Goal: Download file/media

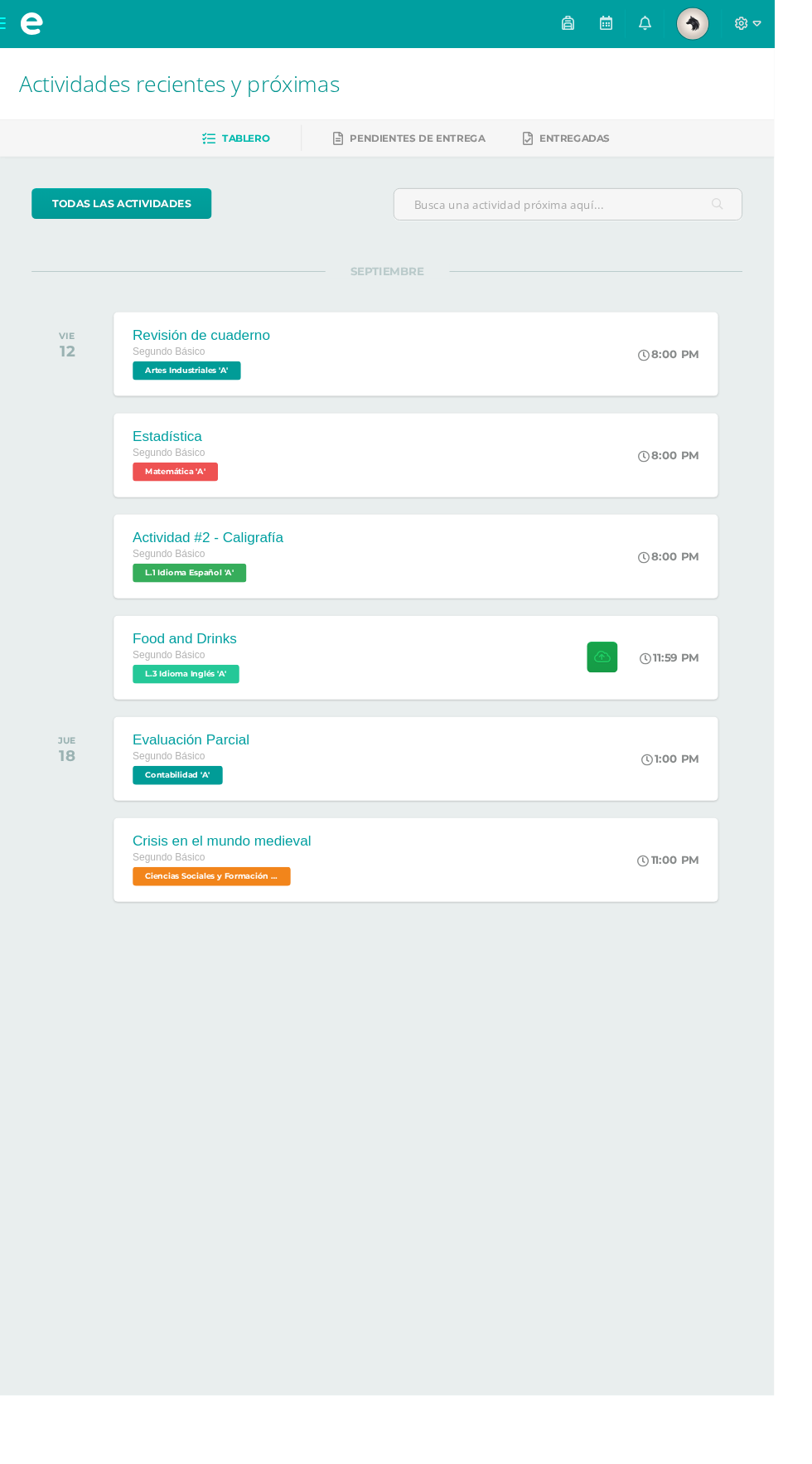
click at [530, 555] on div "Actividad #2 - Caligrafía Segundo Básico L.1 Idioma Español 'A' 8:00 PM Activid…" at bounding box center [437, 583] width 634 height 88
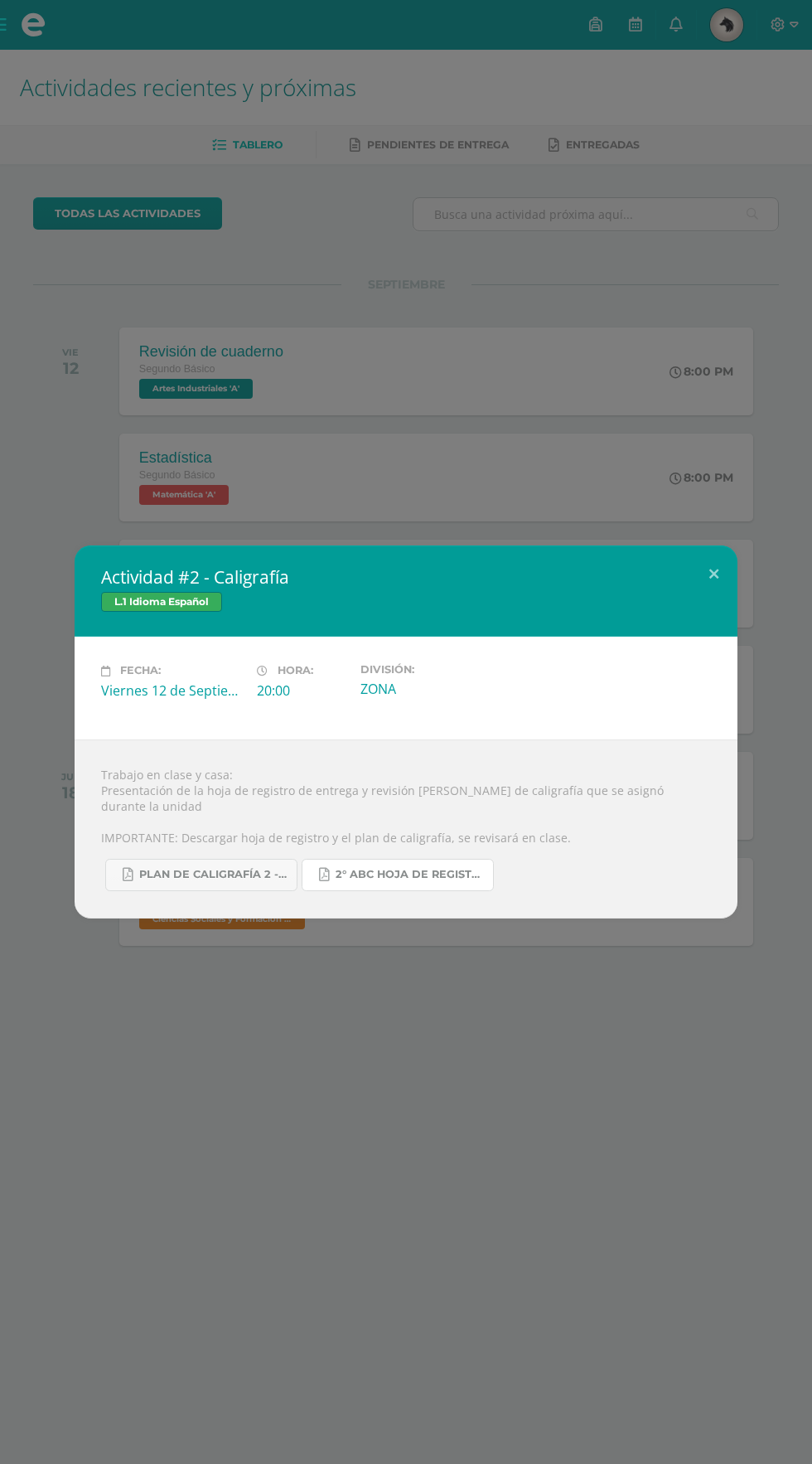
click at [426, 868] on span "2° ABC HOJA DE REGISTRO - UNIDAD FINAL.pdf" at bounding box center [410, 875] width 149 height 13
click at [133, 865] on link "Plan de caligrafía 2 - Segundo Básico ABC.pdf" at bounding box center [201, 875] width 192 height 33
click at [700, 606] on div "L.1 Idioma Español" at bounding box center [406, 604] width 610 height 24
click at [713, 581] on button at bounding box center [713, 573] width 47 height 57
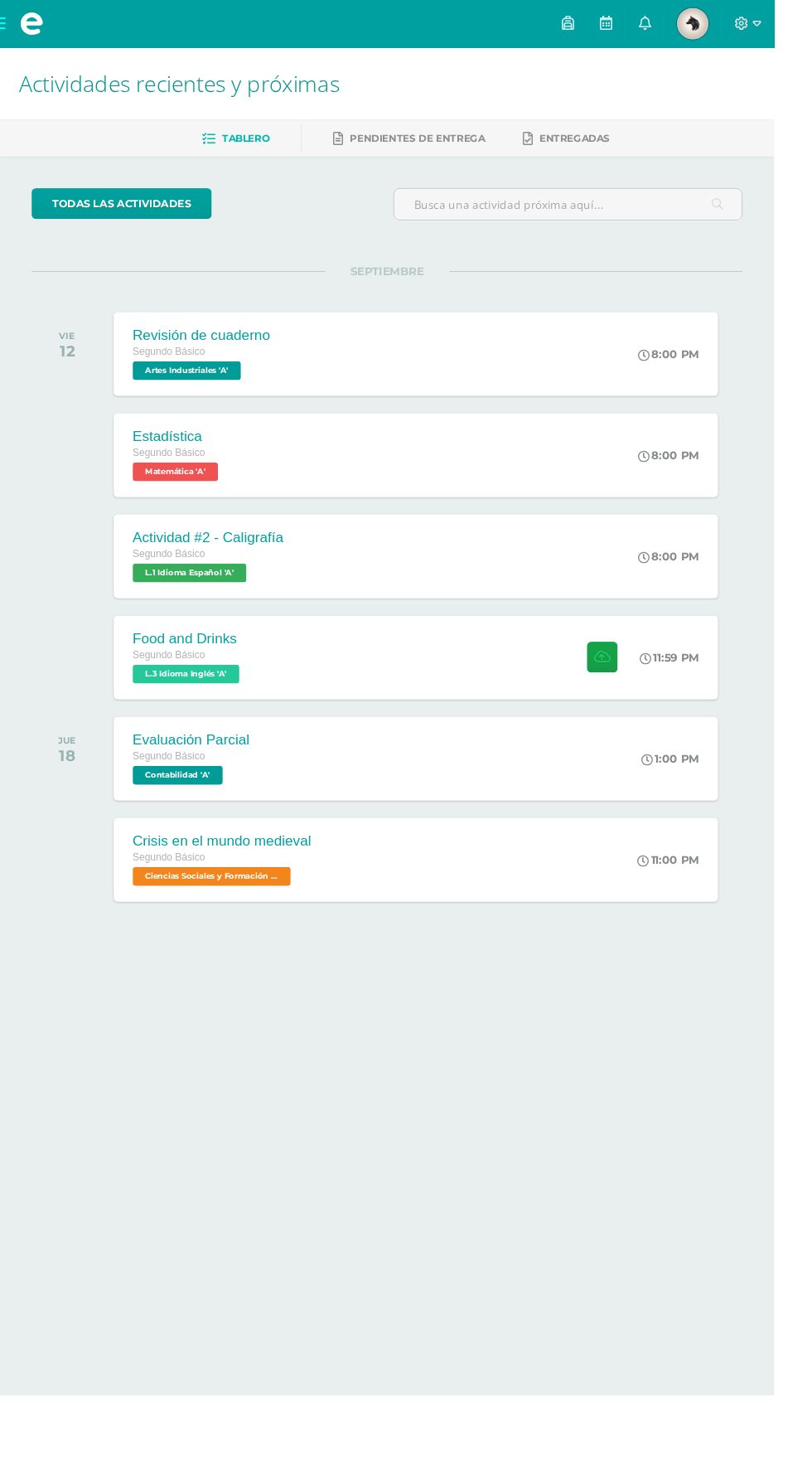
click at [451, 696] on div "Food and Drinks Segundo Básico L.3 Idioma Inglés 'A' 11:59 PM Food and Drinks L…" at bounding box center [437, 690] width 634 height 88
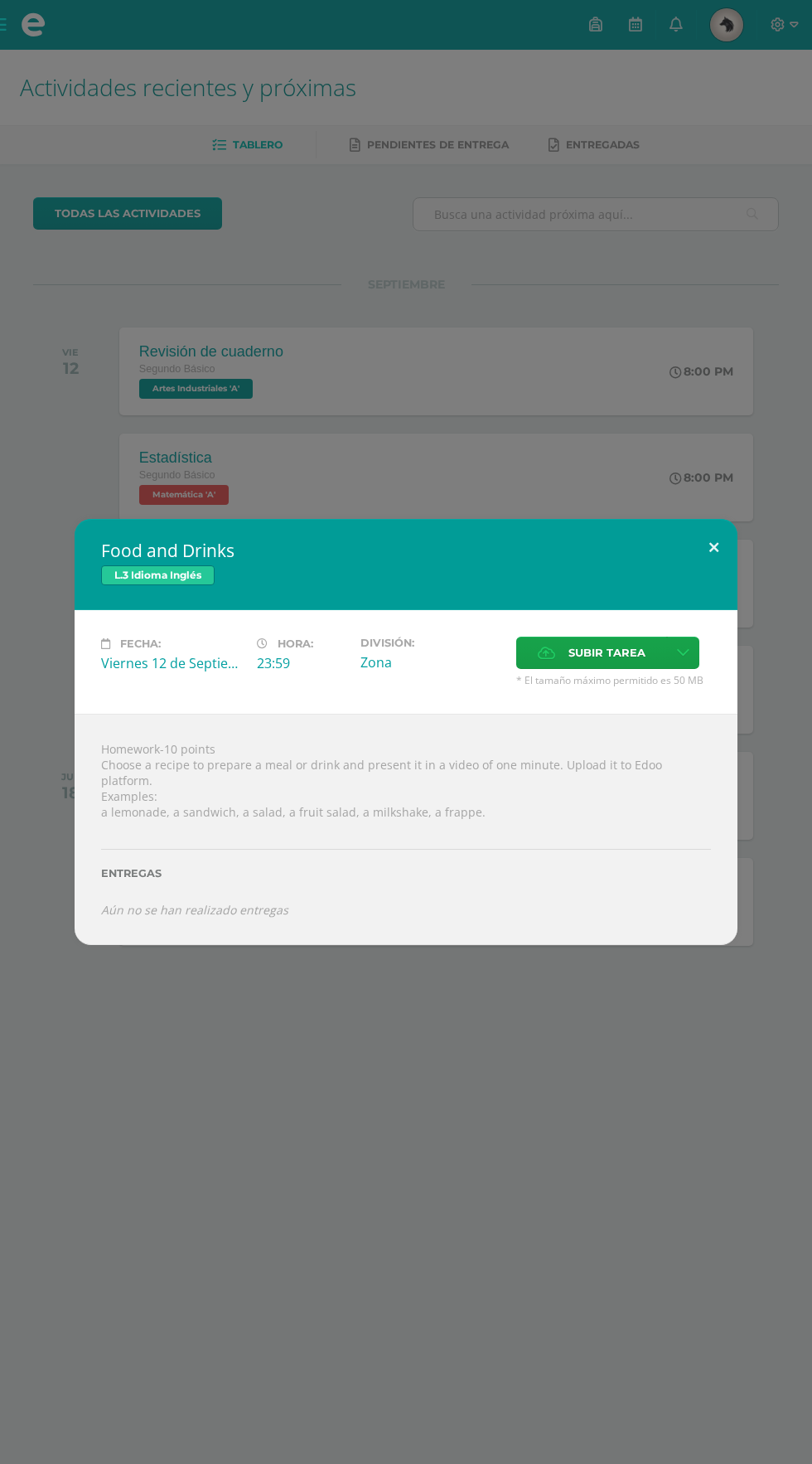
click at [713, 555] on button at bounding box center [713, 547] width 47 height 57
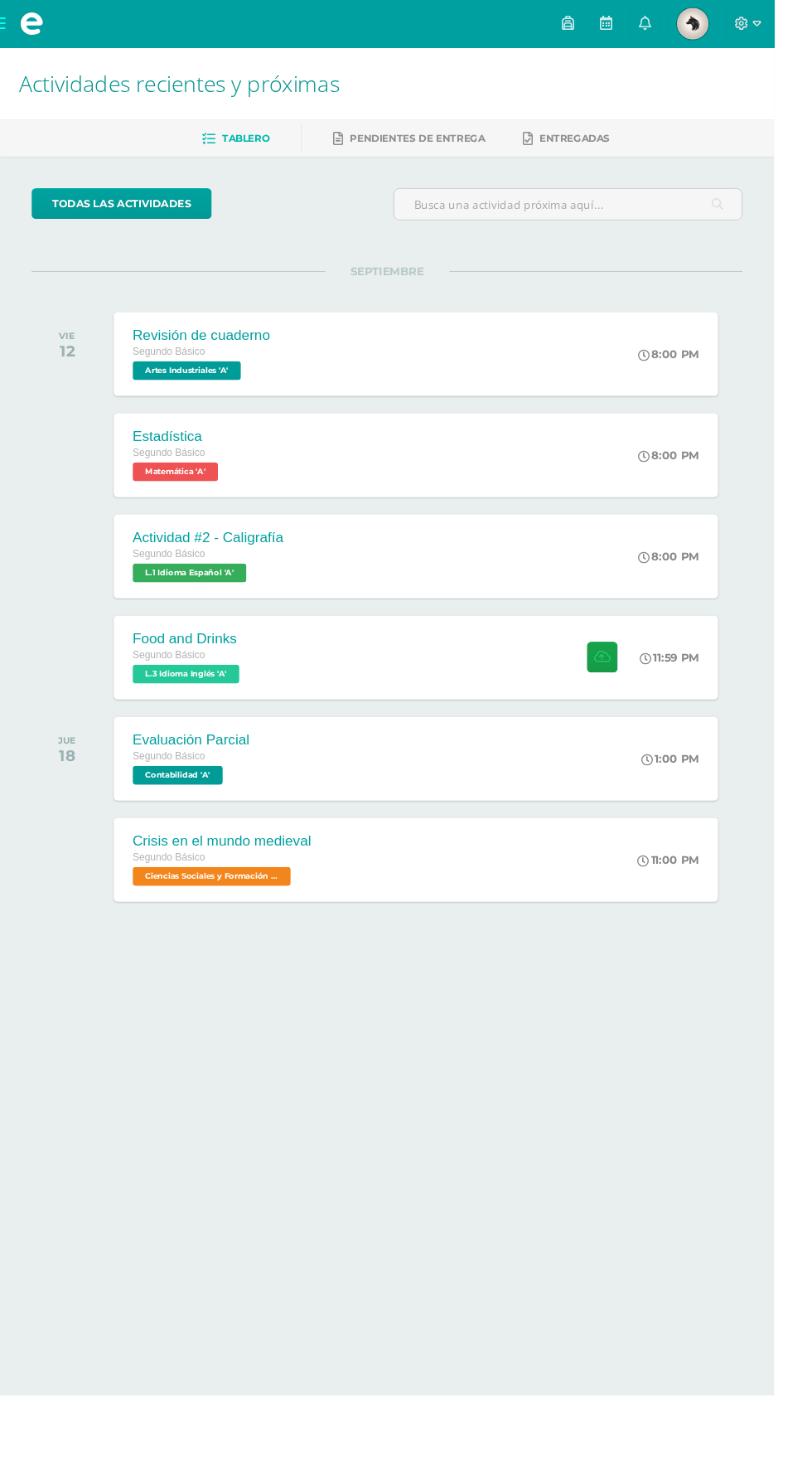
click at [553, 861] on div "Crisis en el mundo medieval Segundo Básico Ciencias Sociales y Formación Ciudad…" at bounding box center [437, 902] width 634 height 88
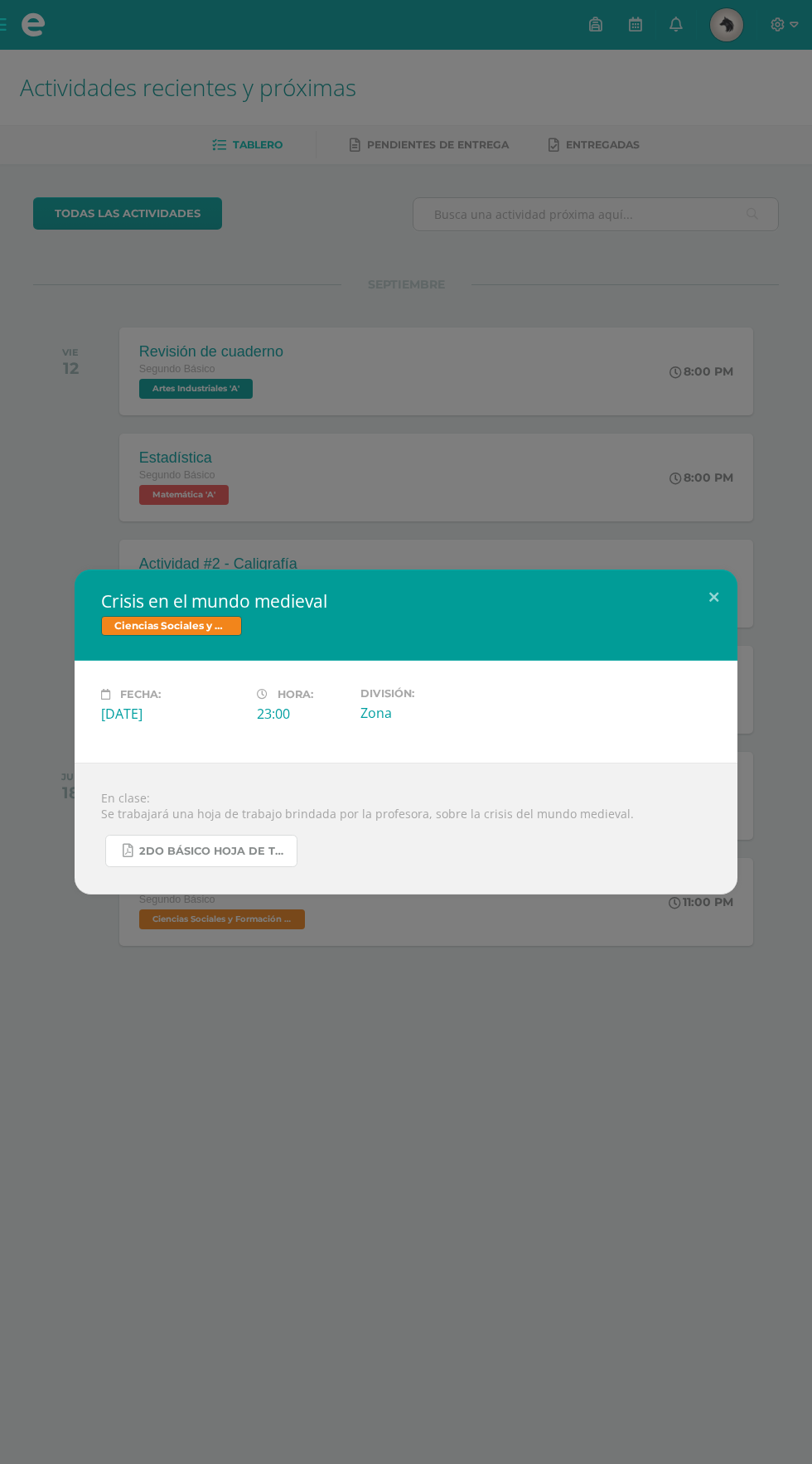
click at [205, 849] on span "2do Básico hoja de trabajo.pdf" at bounding box center [214, 852] width 149 height 13
click at [713, 597] on button at bounding box center [713, 597] width 47 height 57
